Goal: Task Accomplishment & Management: Manage account settings

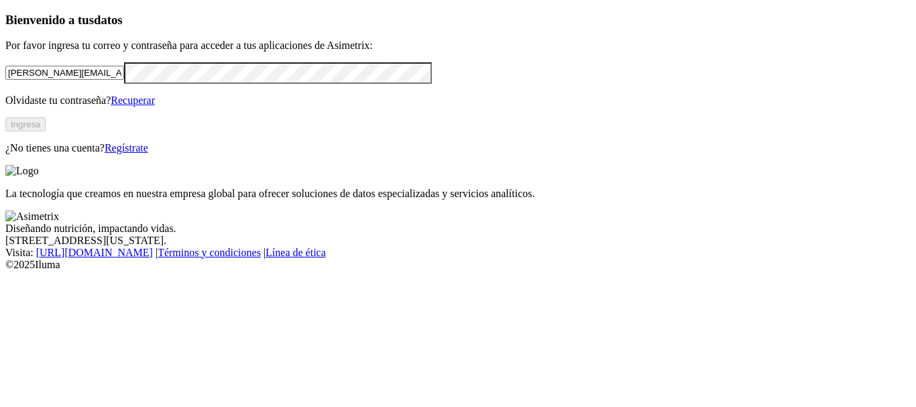
click at [124, 80] on input "[PERSON_NAME][EMAIL_ADDRESS][PERSON_NAME][DOMAIN_NAME]" at bounding box center [64, 73] width 119 height 14
click at [124, 80] on input "[EMAIL_ADDRESS][PERSON_NAME][DOMAIN_NAME]" at bounding box center [64, 73] width 119 height 14
type input "[EMAIL_ADDRESS][PERSON_NAME][DOMAIN_NAME]"
click at [46, 131] on button "Ingresa" at bounding box center [25, 124] width 40 height 14
